Goal: Entertainment & Leisure: Consume media (video, audio)

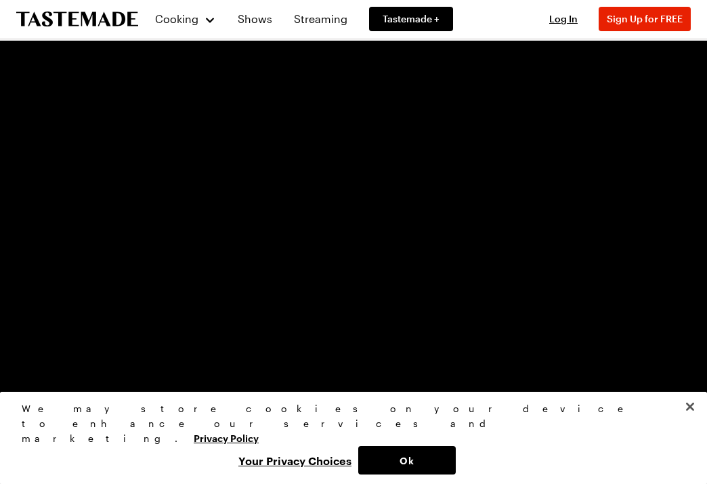
click at [617, 334] on video "Video Player" at bounding box center [354, 261] width 686 height 386
click at [689, 421] on button "Close" at bounding box center [690, 407] width 30 height 30
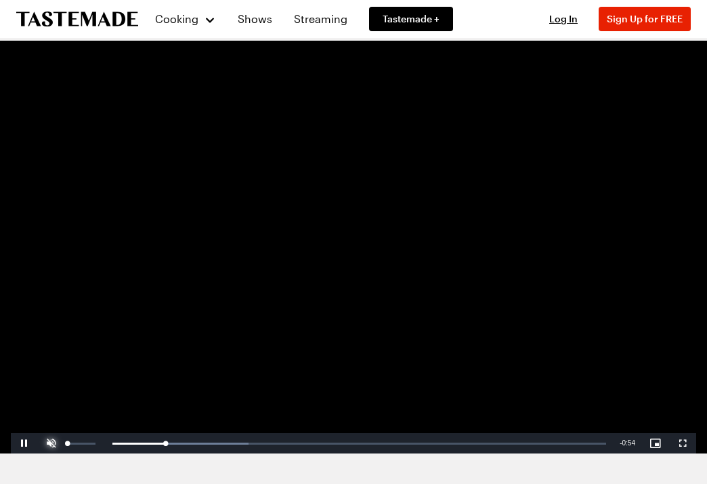
click at [57, 443] on span "Video Player" at bounding box center [51, 443] width 27 height 0
drag, startPoint x: 75, startPoint y: 444, endPoint x: 55, endPoint y: 444, distance: 20.3
click at [55, 444] on div "Mute 10%" at bounding box center [72, 443] width 68 height 20
drag, startPoint x: 125, startPoint y: 448, endPoint x: 41, endPoint y: 432, distance: 84.8
click at [41, 433] on div "Play Unmute 0% Current Time 0:00 / Duration 1:00 Loaded : 27.60% 0:00 0:00 Stre…" at bounding box center [354, 443] width 686 height 20
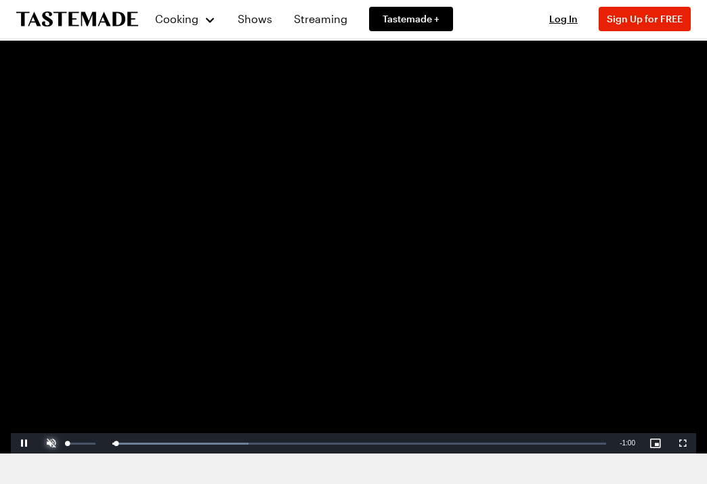
click at [52, 443] on span "Video Player" at bounding box center [51, 443] width 27 height 0
click at [85, 439] on div "66%" at bounding box center [81, 443] width 34 height 20
click at [85, 444] on div "66%" at bounding box center [81, 443] width 34 height 20
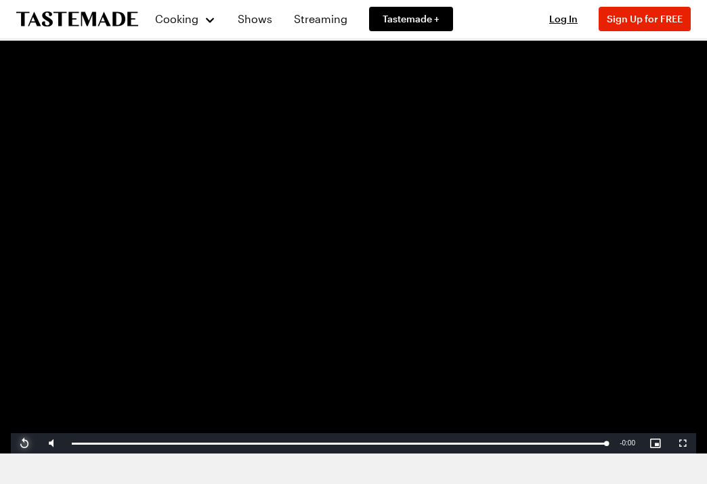
click at [24, 443] on span "Video Player" at bounding box center [24, 443] width 27 height 0
click at [30, 443] on span "Video Player" at bounding box center [24, 443] width 27 height 0
drag, startPoint x: 77, startPoint y: 451, endPoint x: 66, endPoint y: 449, distance: 11.0
click at [66, 449] on div "Loaded : 100.00% 0:00 0:00" at bounding box center [339, 443] width 548 height 20
click at [419, 283] on video "Video Player" at bounding box center [354, 261] width 686 height 386
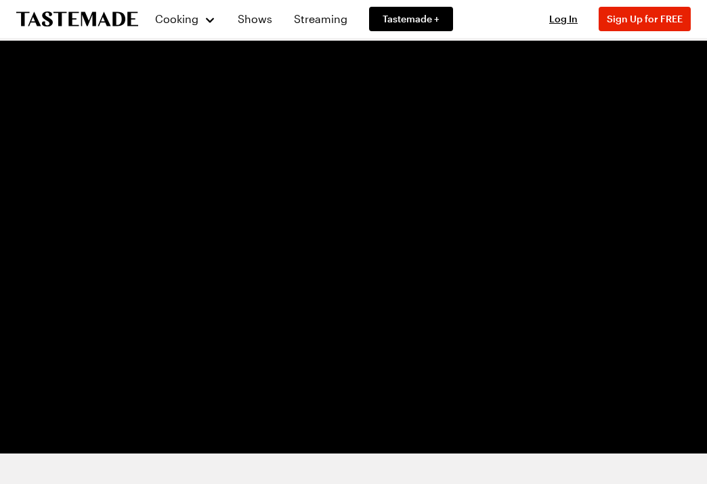
click at [629, 297] on video "Video Player" at bounding box center [354, 261] width 686 height 386
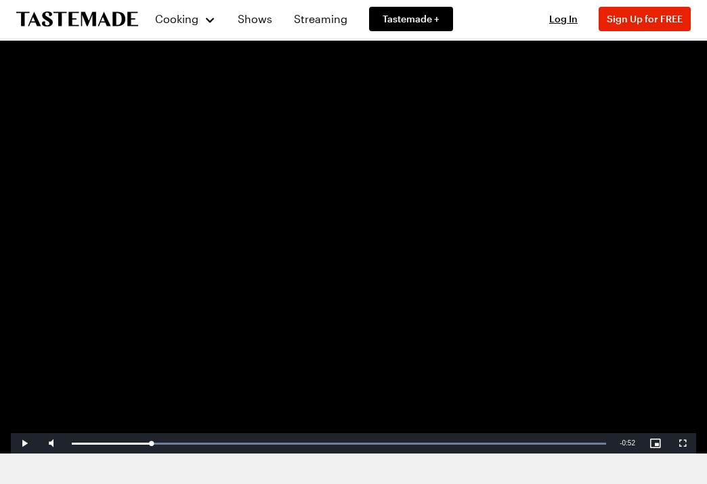
click at [625, 295] on video "Video Player" at bounding box center [354, 261] width 686 height 386
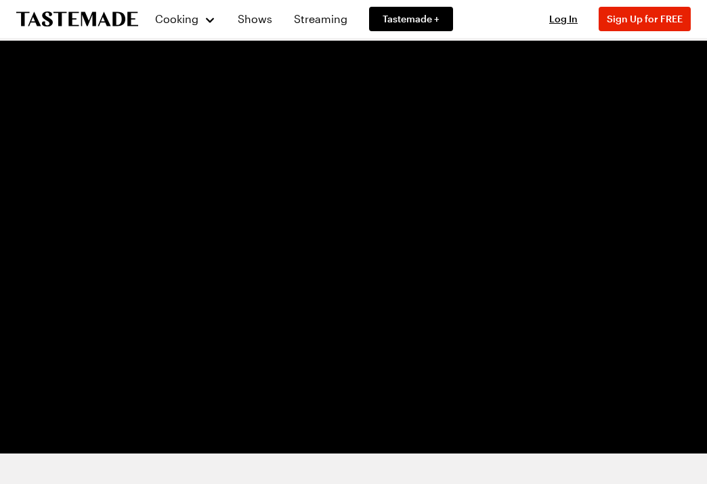
click at [449, 348] on video "Video Player" at bounding box center [354, 261] width 686 height 386
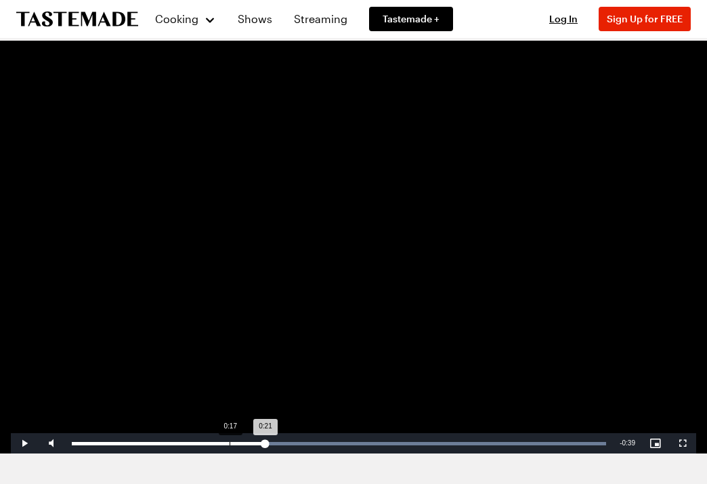
click at [229, 444] on div "Loaded : 100.00% 0:17 0:21" at bounding box center [339, 443] width 535 height 3
click at [211, 440] on div "Loaded : 100.00% 0:15 0:17" at bounding box center [339, 443] width 548 height 20
click at [192, 439] on div "Loaded : 100.00% 0:13 0:13" at bounding box center [339, 443] width 548 height 20
click at [187, 438] on div "Loaded : 100.00% 0:13 0:13" at bounding box center [339, 443] width 548 height 20
click at [196, 438] on div "Loaded : 100.00% 0:13 0:13" at bounding box center [339, 443] width 548 height 20
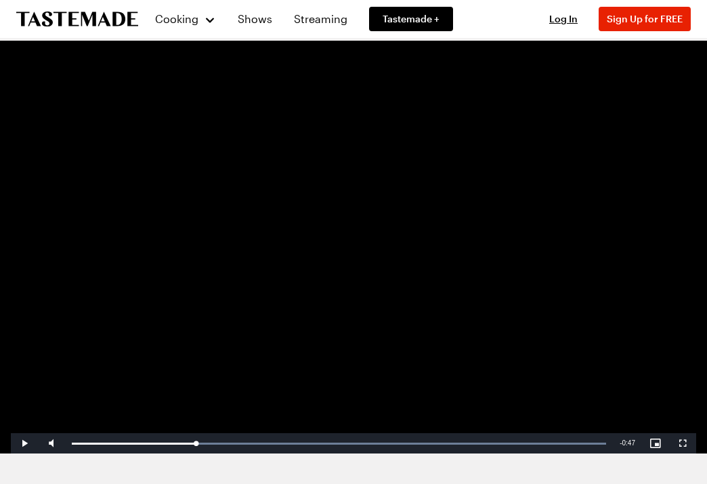
click at [301, 337] on video "Video Player" at bounding box center [354, 261] width 686 height 386
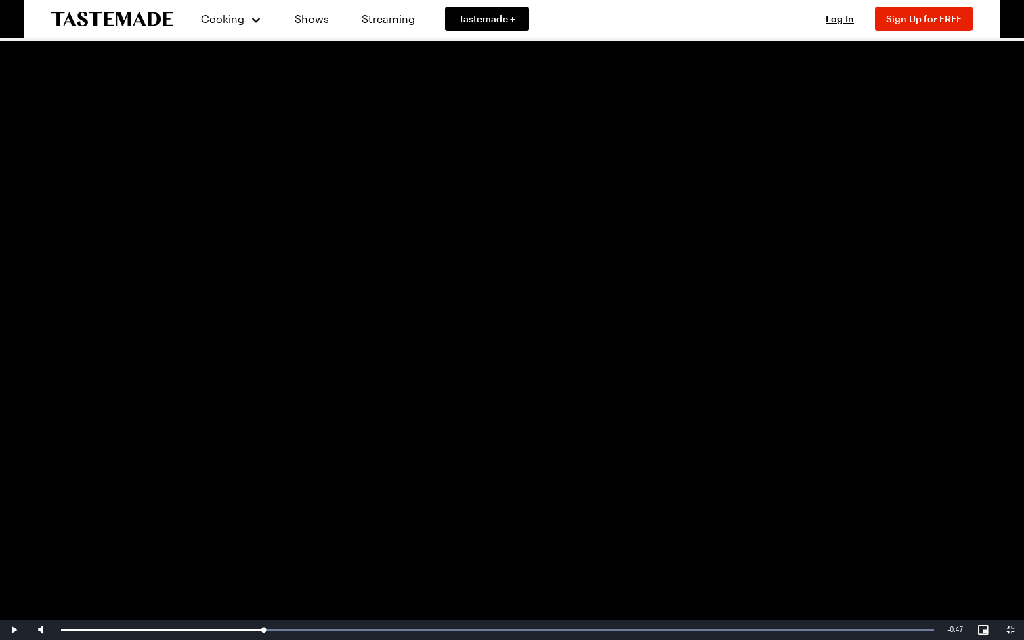
click at [486, 480] on video "Video Player" at bounding box center [512, 320] width 1024 height 640
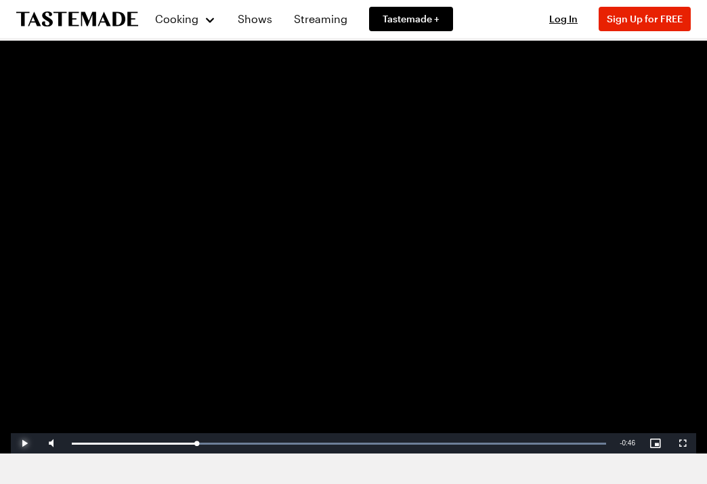
click at [30, 443] on span "Video Player" at bounding box center [24, 443] width 27 height 0
click at [29, 443] on span "Video Player" at bounding box center [24, 443] width 27 height 0
click at [178, 252] on video "Video Player" at bounding box center [354, 261] width 686 height 386
click at [23, 443] on span "Video Player" at bounding box center [24, 443] width 27 height 0
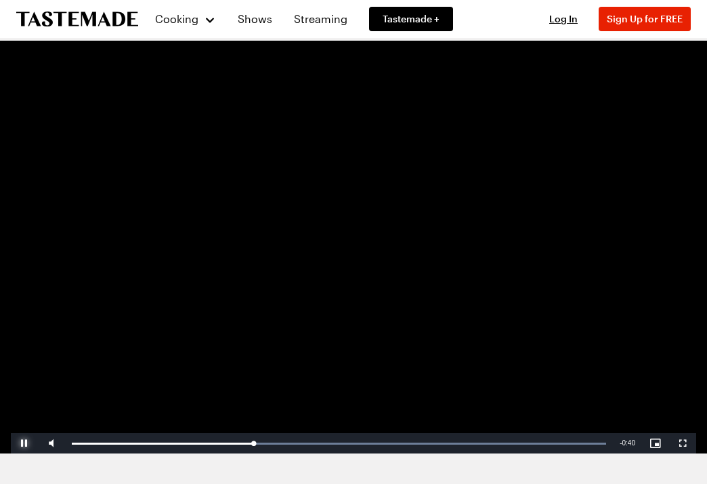
click at [23, 443] on span "Video Player" at bounding box center [24, 443] width 27 height 0
click at [209, 444] on div "Loaded : 100.00% 0:15 0:15" at bounding box center [339, 443] width 535 height 3
click at [201, 444] on div "Loaded : 100.00% 0:14 0:15" at bounding box center [339, 443] width 535 height 3
click at [189, 444] on div "0:13" at bounding box center [131, 443] width 118 height 3
click at [195, 444] on div "Loaded : 100.00% 0:13 0:13" at bounding box center [339, 443] width 535 height 3
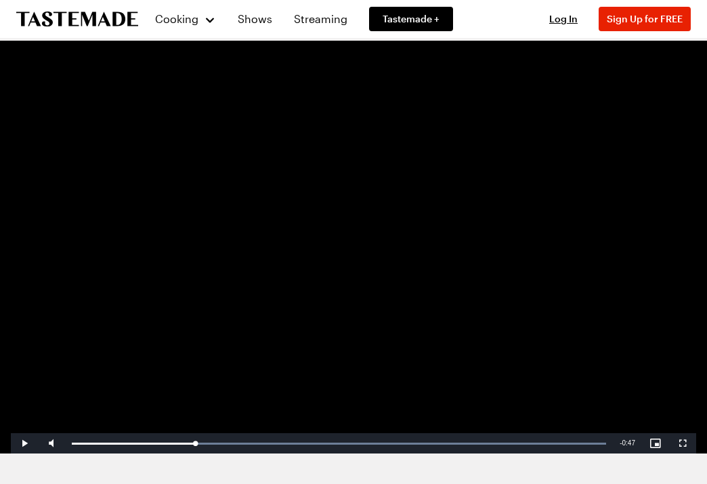
click at [434, 304] on video "Video Player" at bounding box center [354, 261] width 686 height 386
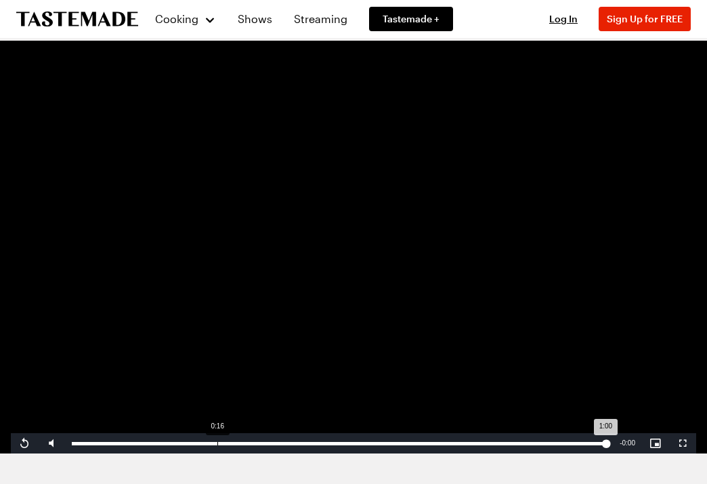
click at [217, 443] on div "0:16" at bounding box center [217, 443] width 1 height 3
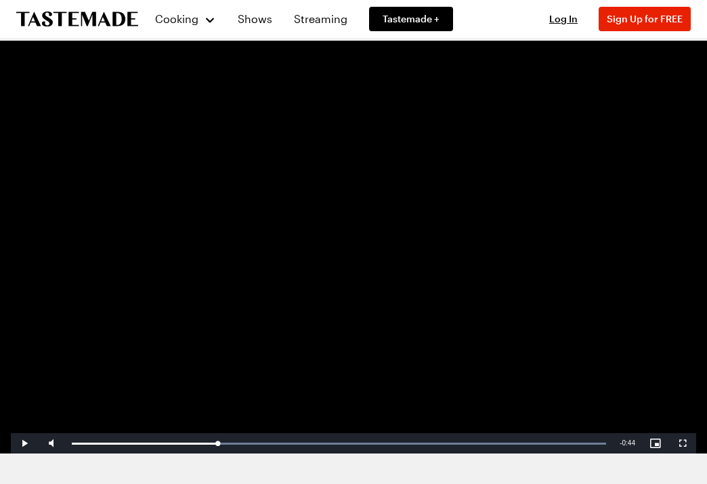
click at [399, 348] on video "Video Player" at bounding box center [354, 261] width 686 height 386
click at [25, 443] on span "Video Player" at bounding box center [24, 443] width 27 height 0
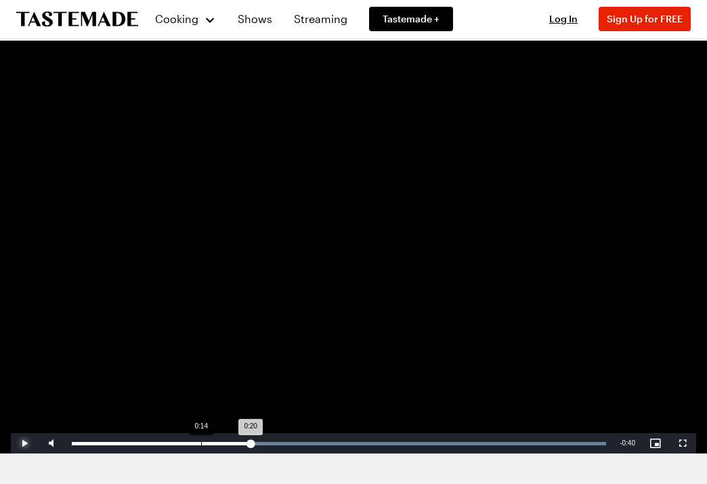
click at [200, 442] on div "0:20" at bounding box center [162, 443] width 180 height 3
click at [193, 440] on div "Loaded : 100.00% 0:13 0:13" at bounding box center [339, 443] width 548 height 20
click at [183, 444] on div "0:12" at bounding box center [127, 443] width 111 height 3
click at [171, 443] on div "Loaded : 100.00% 0:11 0:11" at bounding box center [339, 443] width 535 height 3
drag, startPoint x: 220, startPoint y: 438, endPoint x: 245, endPoint y: 439, distance: 25.8
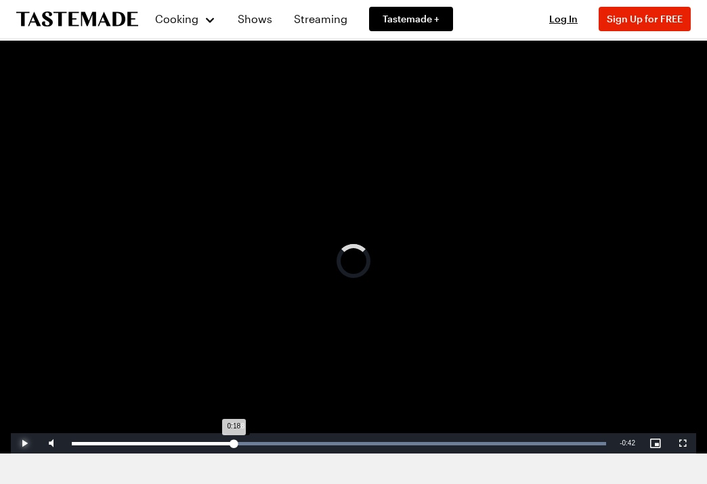
click at [245, 439] on div "Loaded : 100.00% 0:18 0:18" at bounding box center [339, 443] width 548 height 20
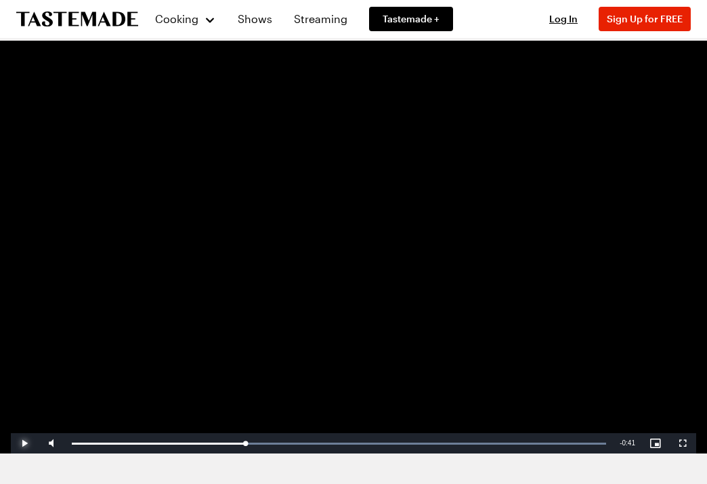
click at [20, 443] on span "Video Player" at bounding box center [24, 443] width 27 height 0
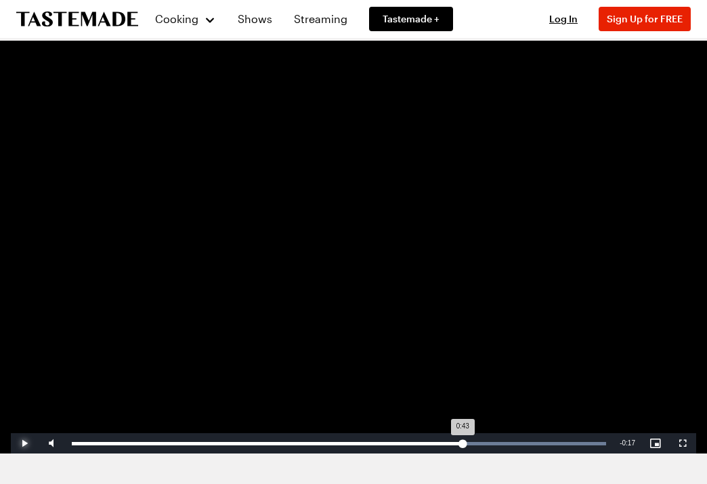
click at [462, 443] on div "Loaded : 100.00% 0:43 0:43" at bounding box center [339, 443] width 535 height 3
click at [287, 335] on video "Video Player" at bounding box center [354, 261] width 686 height 386
click at [503, 440] on div "Loaded : 100.00% 0:48 0:48" at bounding box center [339, 443] width 548 height 20
click at [480, 305] on video "Video Player" at bounding box center [354, 261] width 686 height 386
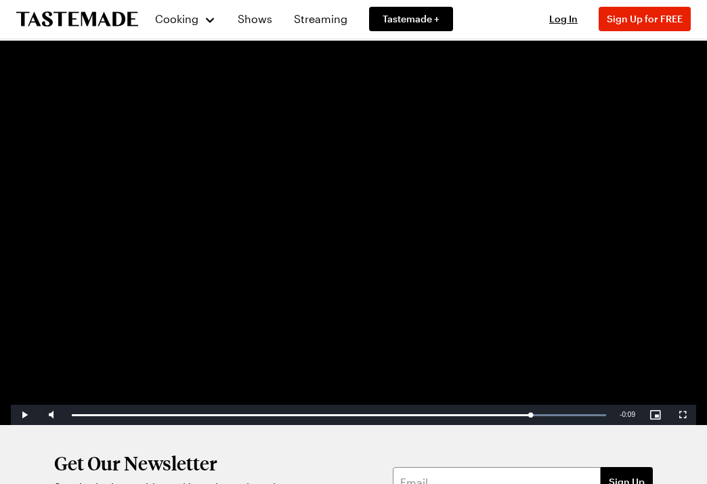
scroll to position [30, 0]
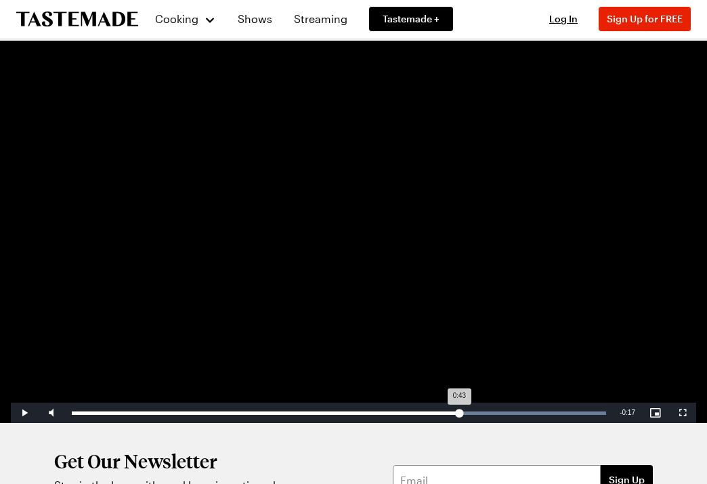
drag, startPoint x: 544, startPoint y: 409, endPoint x: 459, endPoint y: 408, distance: 85.4
click at [459, 408] on div "Loaded : 100.00% 0:43 0:43" at bounding box center [339, 412] width 548 height 20
drag, startPoint x: 459, startPoint y: 409, endPoint x: 468, endPoint y: 414, distance: 10.3
click at [468, 414] on div "0:44" at bounding box center [270, 412] width 396 height 3
